Goal: Task Accomplishment & Management: Manage account settings

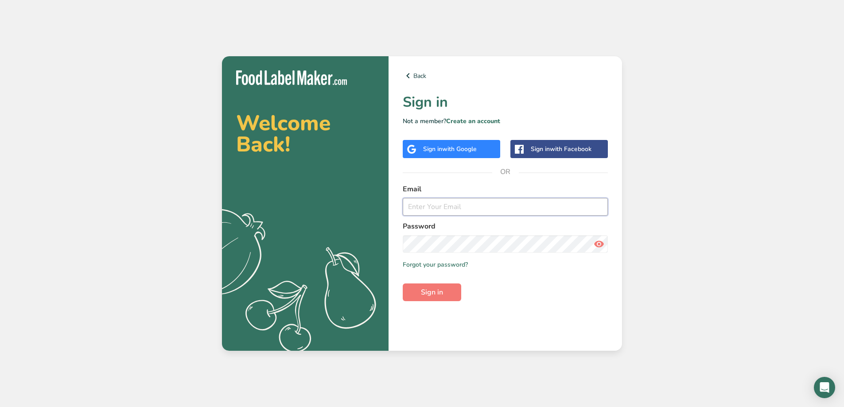
type input "[EMAIL_ADDRESS][DOMAIN_NAME]"
click at [600, 245] on icon at bounding box center [599, 244] width 11 height 16
click at [421, 293] on span "Sign in" at bounding box center [432, 292] width 22 height 11
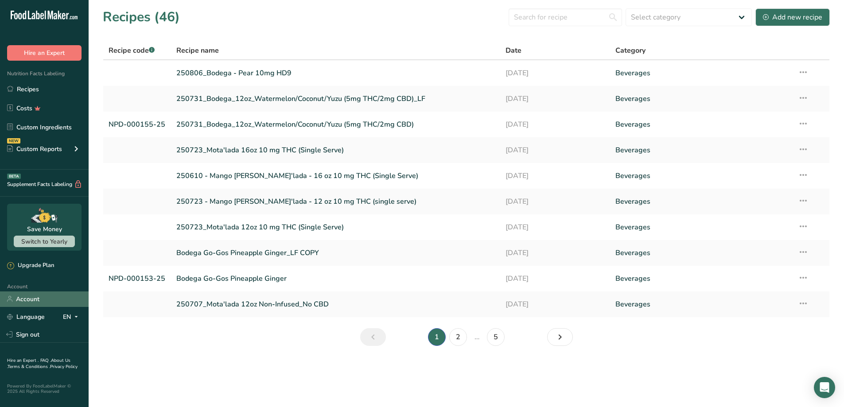
click at [16, 298] on link "Account" at bounding box center [44, 300] width 89 height 16
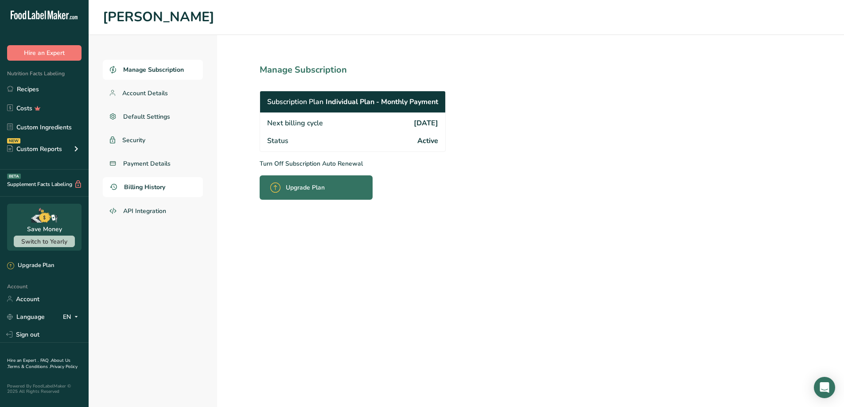
click at [135, 188] on span "Billing History" at bounding box center [144, 187] width 41 height 9
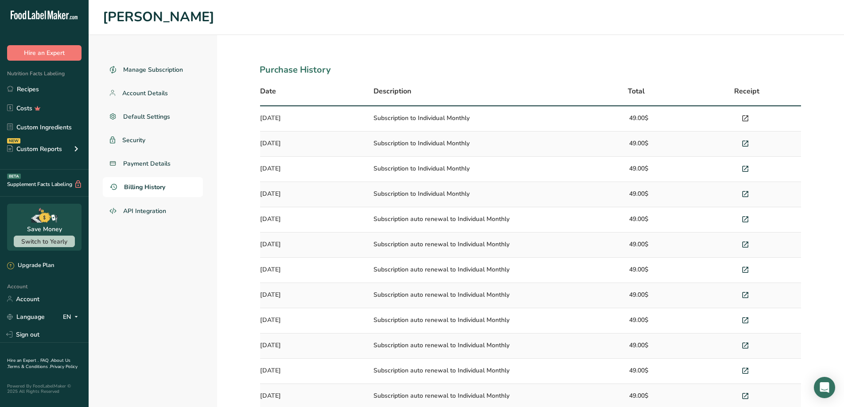
click at [746, 119] on icon at bounding box center [745, 119] width 8 height 12
